Goal: Navigation & Orientation: Find specific page/section

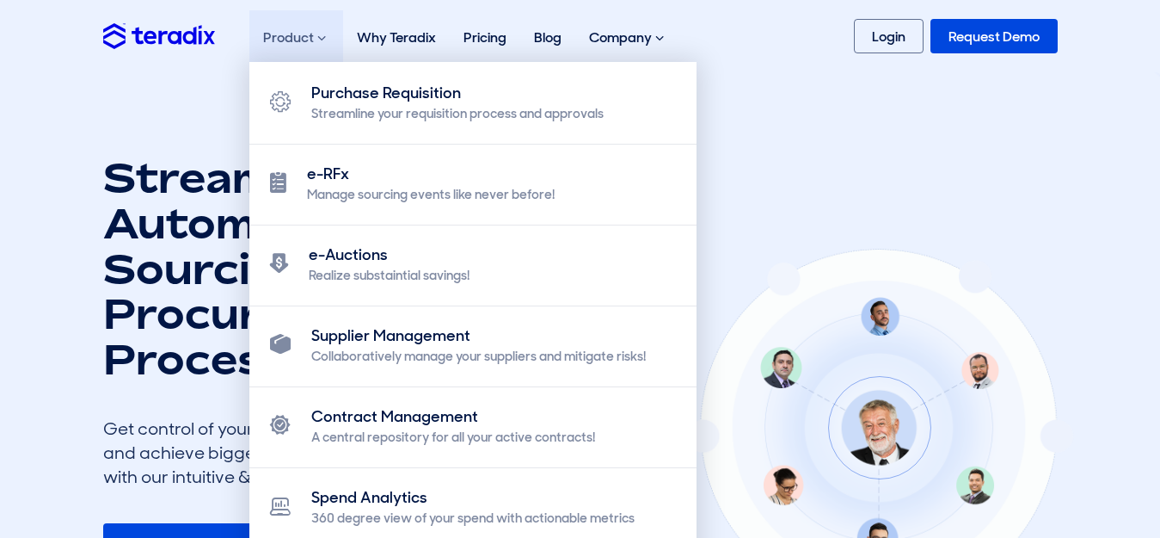
click at [268, 36] on div "Product Purchase Requisition Streamline your requisition process and approvals …" at bounding box center [296, 37] width 94 height 55
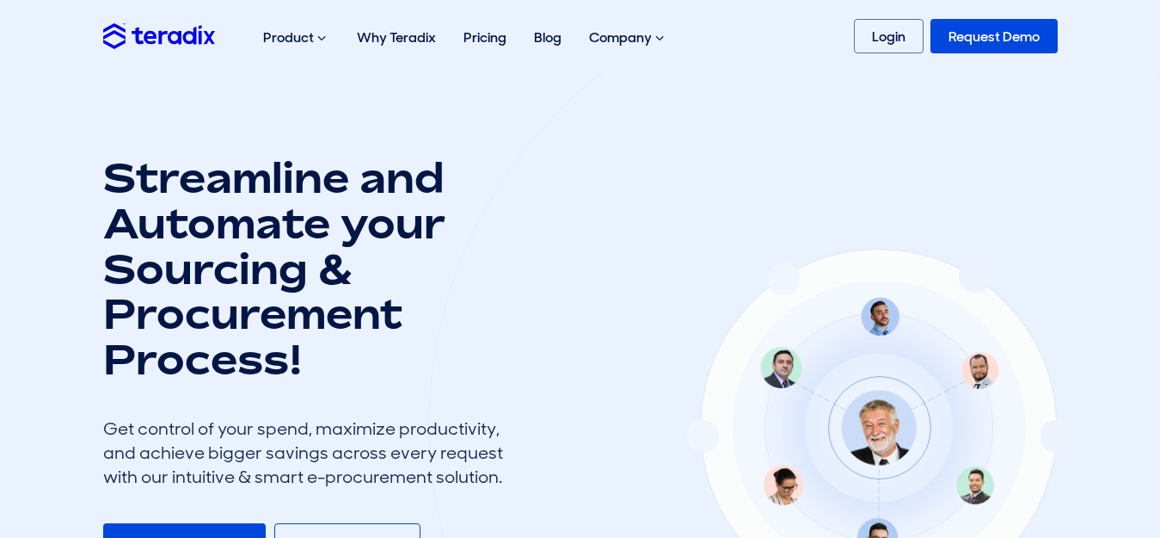
click at [751, 83] on div at bounding box center [879, 424] width 902 height 894
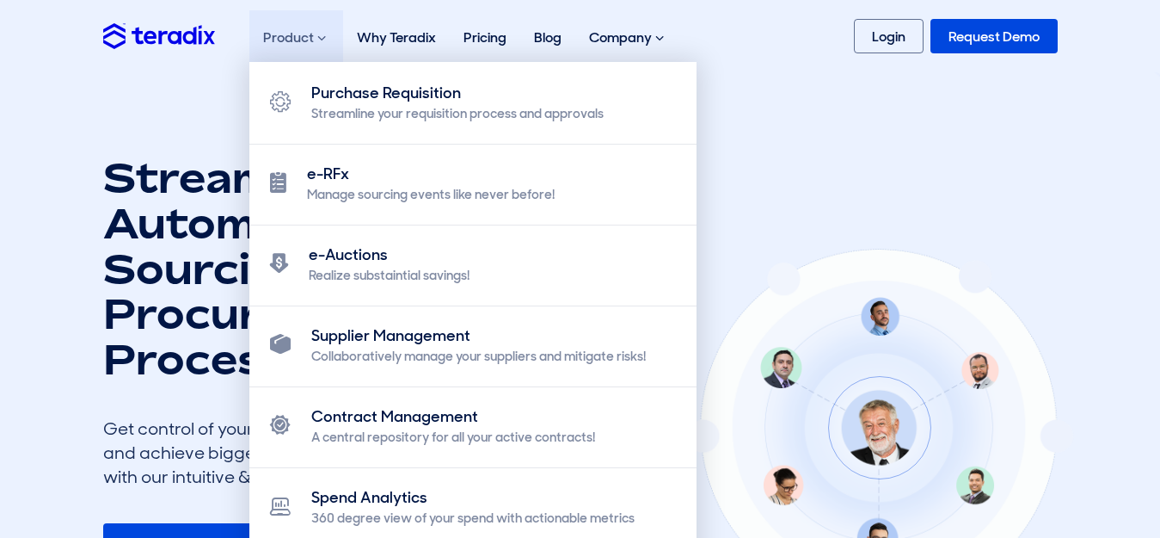
click at [283, 44] on div "Product Purchase Requisition Streamline your requisition process and approvals …" at bounding box center [296, 37] width 94 height 55
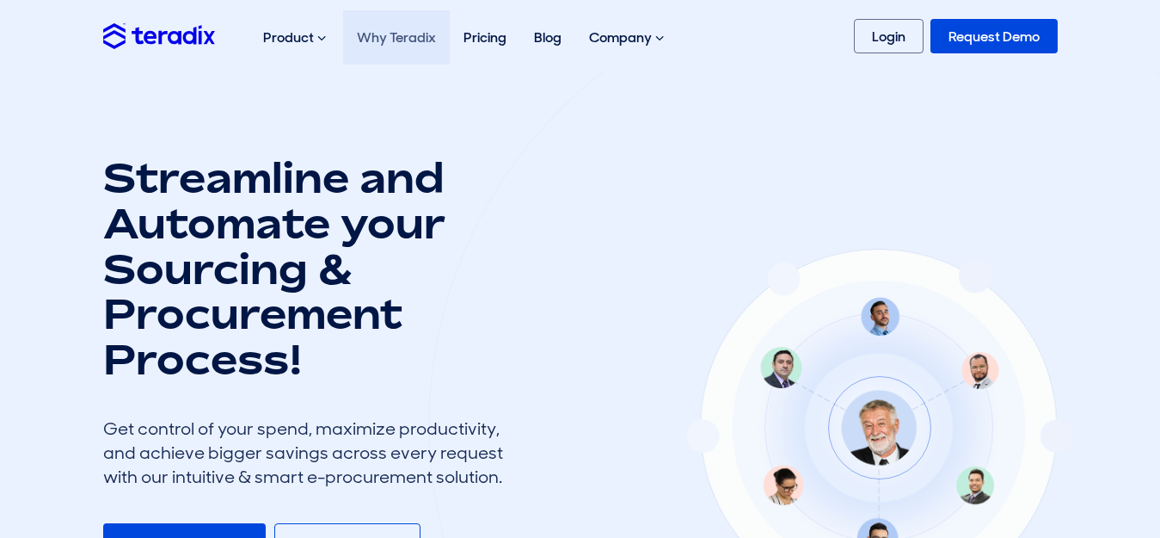
click at [376, 37] on link "Why Teradix" at bounding box center [396, 37] width 107 height 54
drag, startPoint x: 0, startPoint y: 0, endPoint x: 189, endPoint y: 28, distance: 191.3
click at [189, 28] on img at bounding box center [159, 35] width 112 height 25
